Goal: Information Seeking & Learning: Learn about a topic

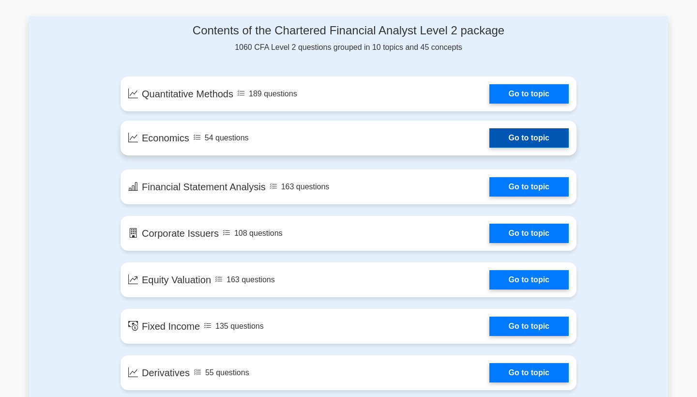
scroll to position [498, 0]
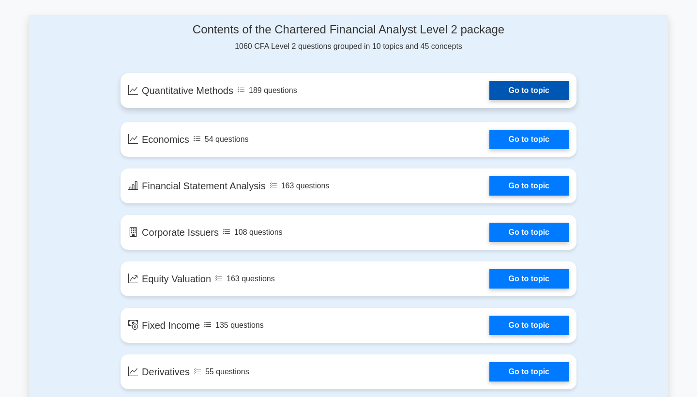
click at [532, 100] on link "Go to topic" at bounding box center [528, 90] width 79 height 19
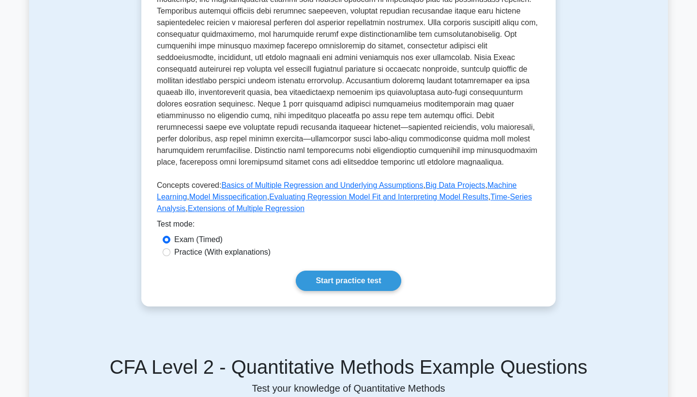
scroll to position [310, 0]
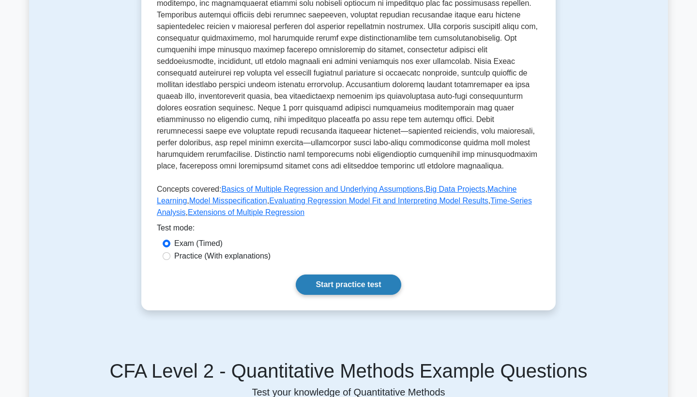
click at [330, 274] on link "Start practice test" at bounding box center [348, 284] width 105 height 20
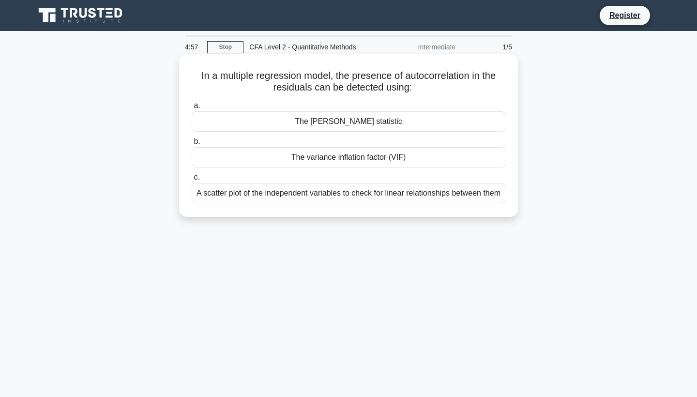
click at [352, 118] on div "The [PERSON_NAME] statistic" at bounding box center [349, 121] width 314 height 20
click at [192, 109] on input "a. The [PERSON_NAME] statistic" at bounding box center [192, 106] width 0 height 6
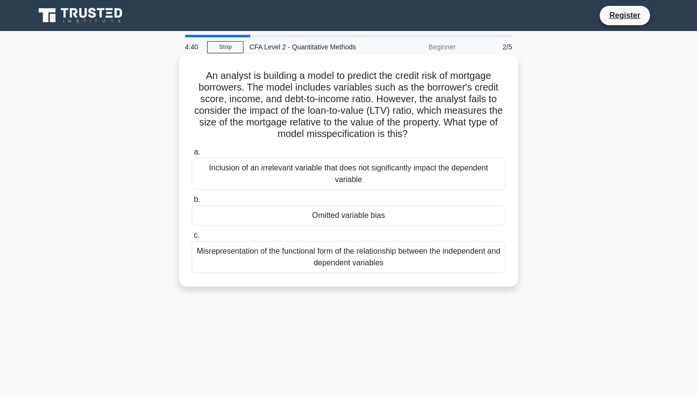
click at [372, 210] on div "Omitted variable bias" at bounding box center [349, 215] width 314 height 20
click at [192, 203] on input "b. Omitted variable bias" at bounding box center [192, 199] width 0 height 6
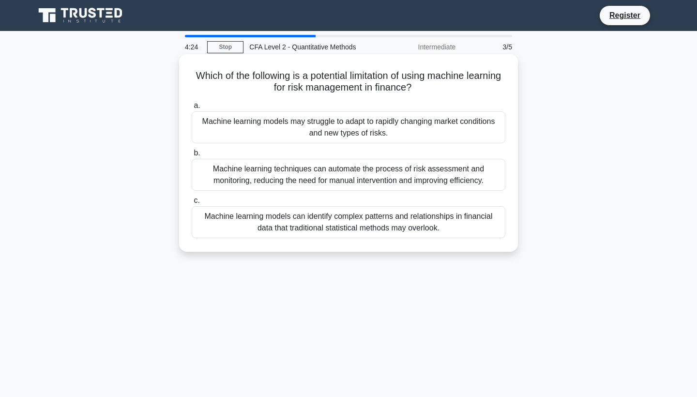
click at [332, 132] on div "Machine learning models may struggle to adapt to rapidly changing market condit…" at bounding box center [349, 127] width 314 height 32
click at [192, 109] on input "a. Machine learning models may struggle to adapt to rapidly changing market con…" at bounding box center [192, 106] width 0 height 6
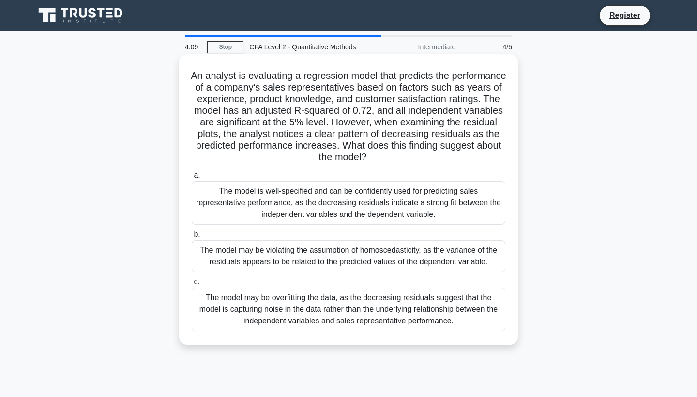
click at [347, 253] on div "The model may be violating the assumption of homoscedasticity, as the variance …" at bounding box center [349, 256] width 314 height 32
click at [192, 238] on input "b. The model may be violating the assumption of homoscedasticity, as the varian…" at bounding box center [192, 234] width 0 height 6
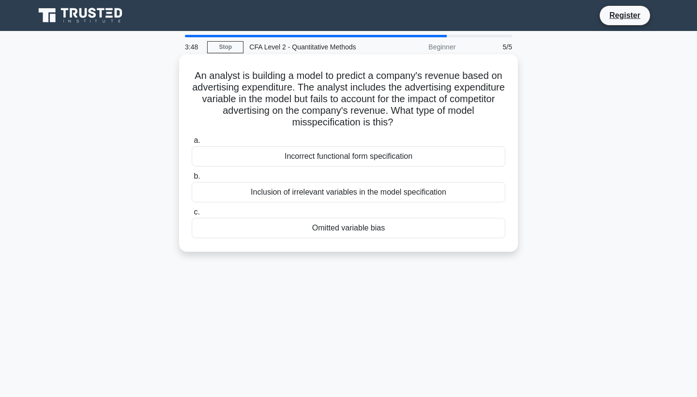
click at [329, 227] on div "Omitted variable bias" at bounding box center [349, 228] width 314 height 20
click at [192, 215] on input "c. Omitted variable bias" at bounding box center [192, 212] width 0 height 6
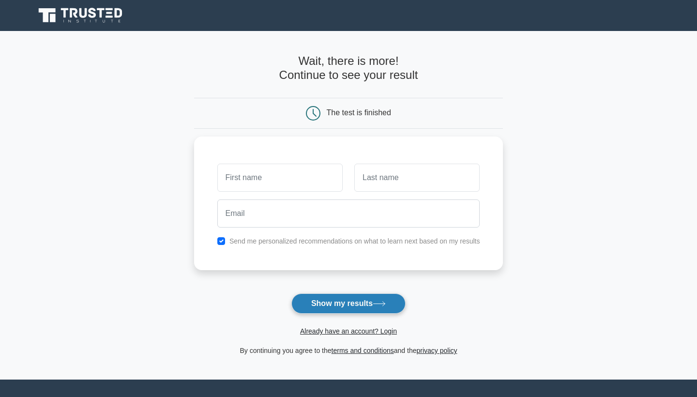
click at [342, 298] on button "Show my results" at bounding box center [348, 303] width 114 height 20
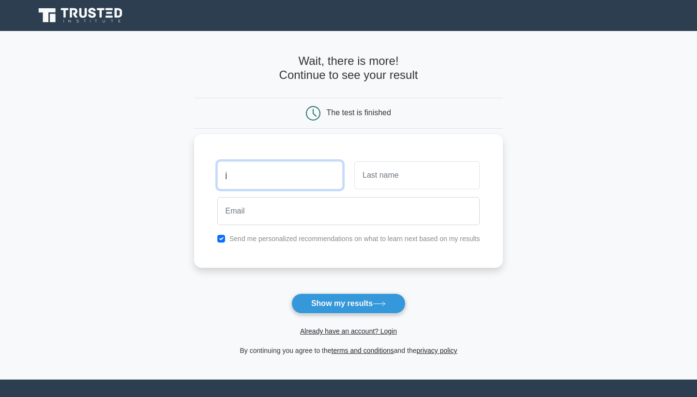
type input "j"
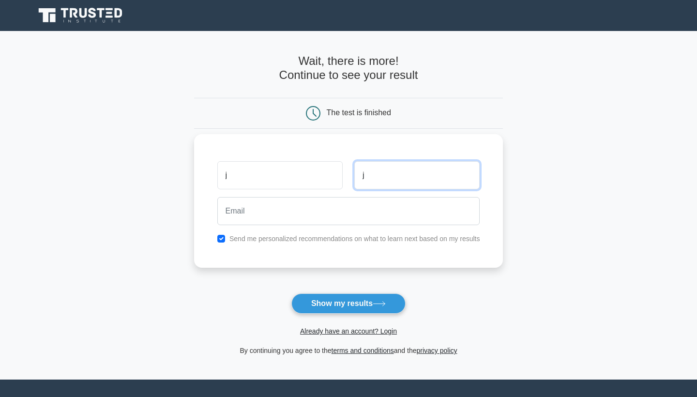
type input "j"
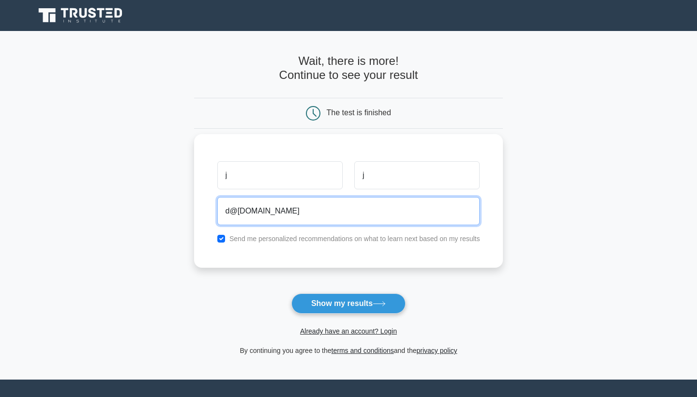
type input "d@[DOMAIN_NAME]"
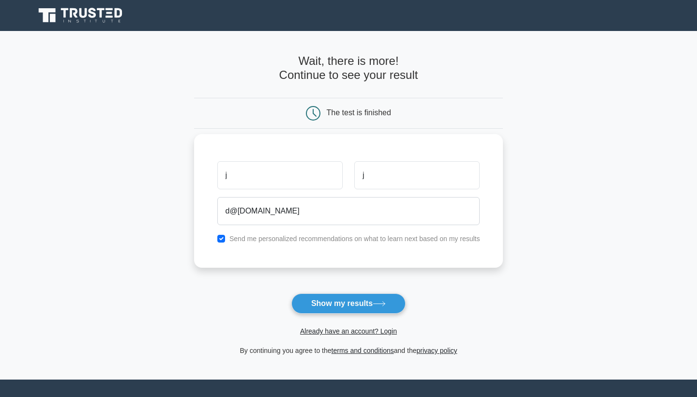
click at [221, 237] on input "checkbox" at bounding box center [221, 239] width 8 height 8
checkbox input "false"
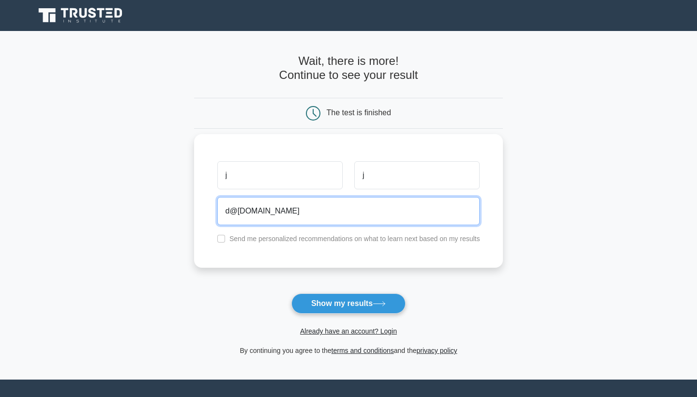
click at [230, 214] on input "d@[DOMAIN_NAME]" at bounding box center [348, 211] width 263 height 28
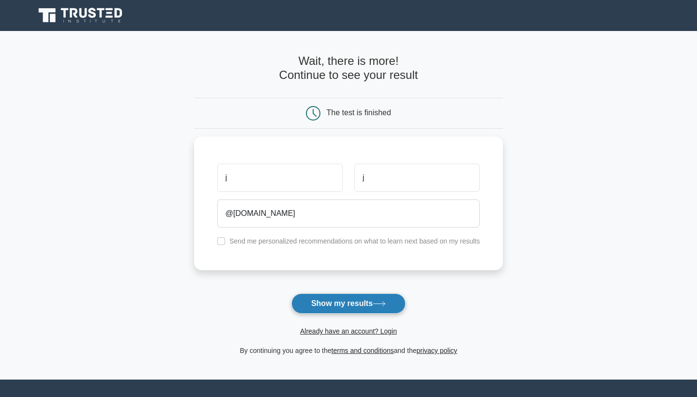
click at [311, 299] on button "Show my results" at bounding box center [348, 303] width 114 height 20
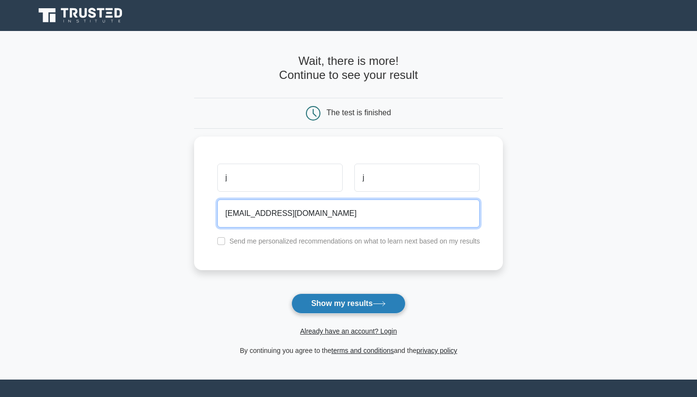
type input "[EMAIL_ADDRESS][DOMAIN_NAME]"
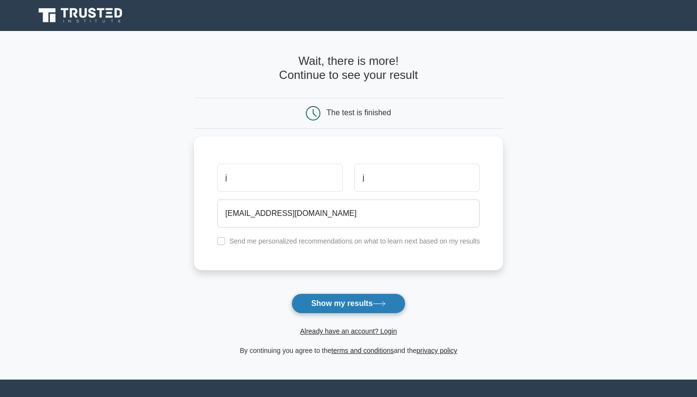
click at [311, 299] on button "Show my results" at bounding box center [348, 303] width 114 height 20
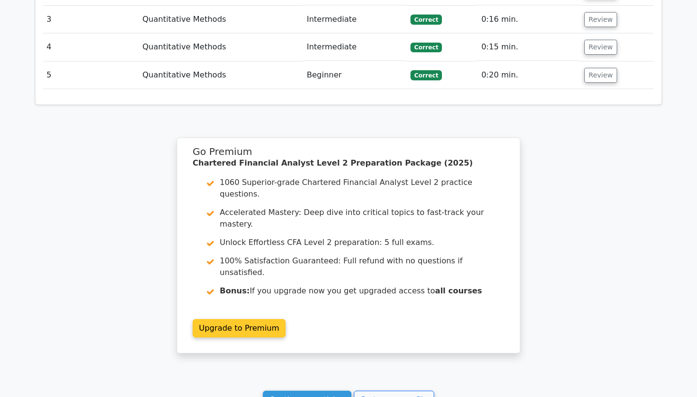
scroll to position [1248, 0]
